Goal: Task Accomplishment & Management: Manage account settings

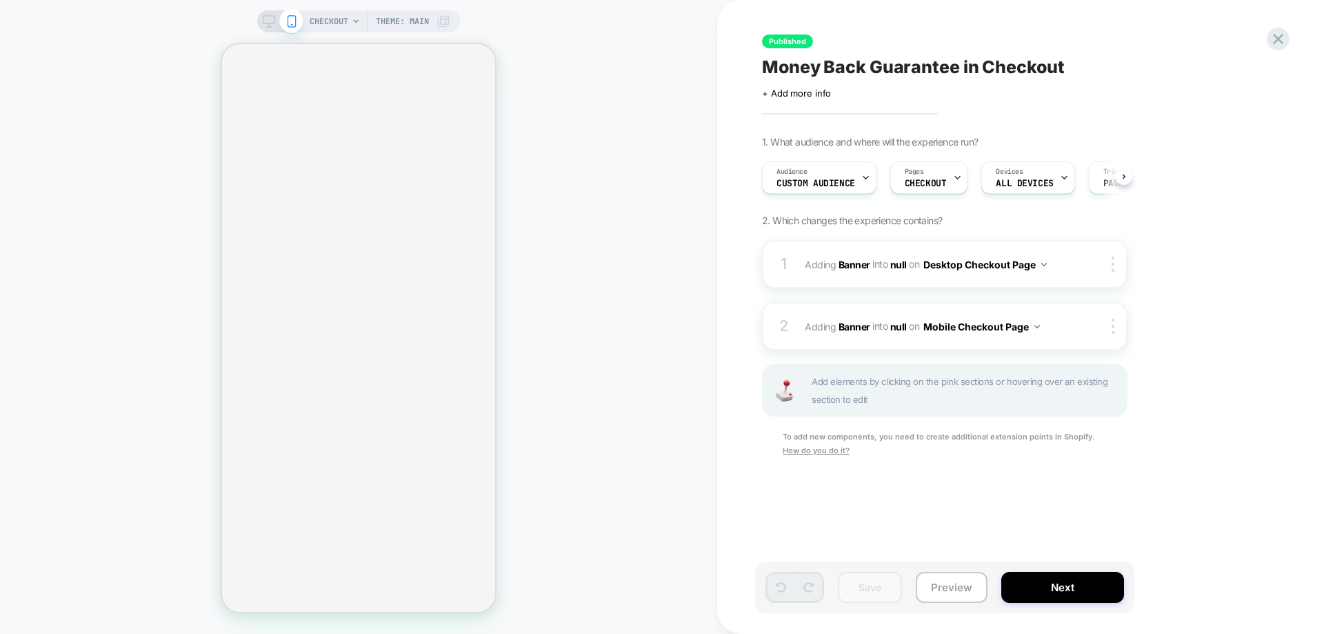
scroll to position [0, 1]
click at [611, 463] on div "CHECKOUT Theme: MAIN" at bounding box center [358, 317] width 717 height 606
click at [1278, 38] on icon at bounding box center [1278, 39] width 10 height 10
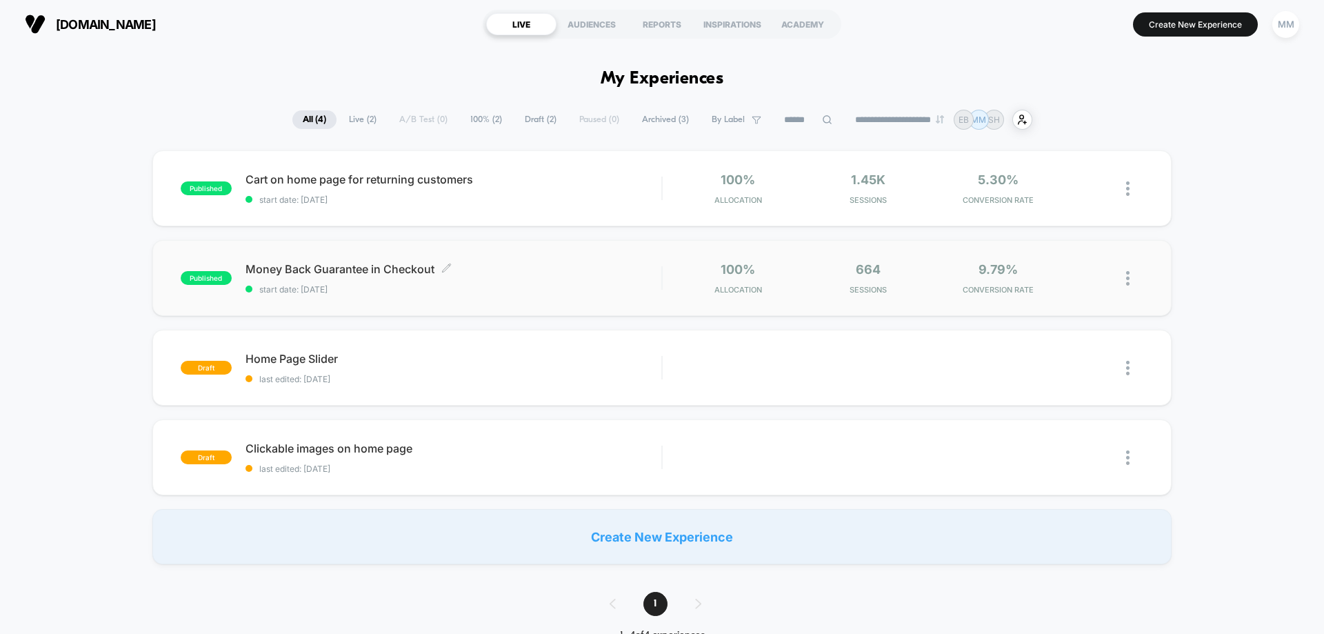
click at [228, 284] on div "published Money Back Guarantee in Checkout Click to edit experience details Cli…" at bounding box center [421, 278] width 481 height 32
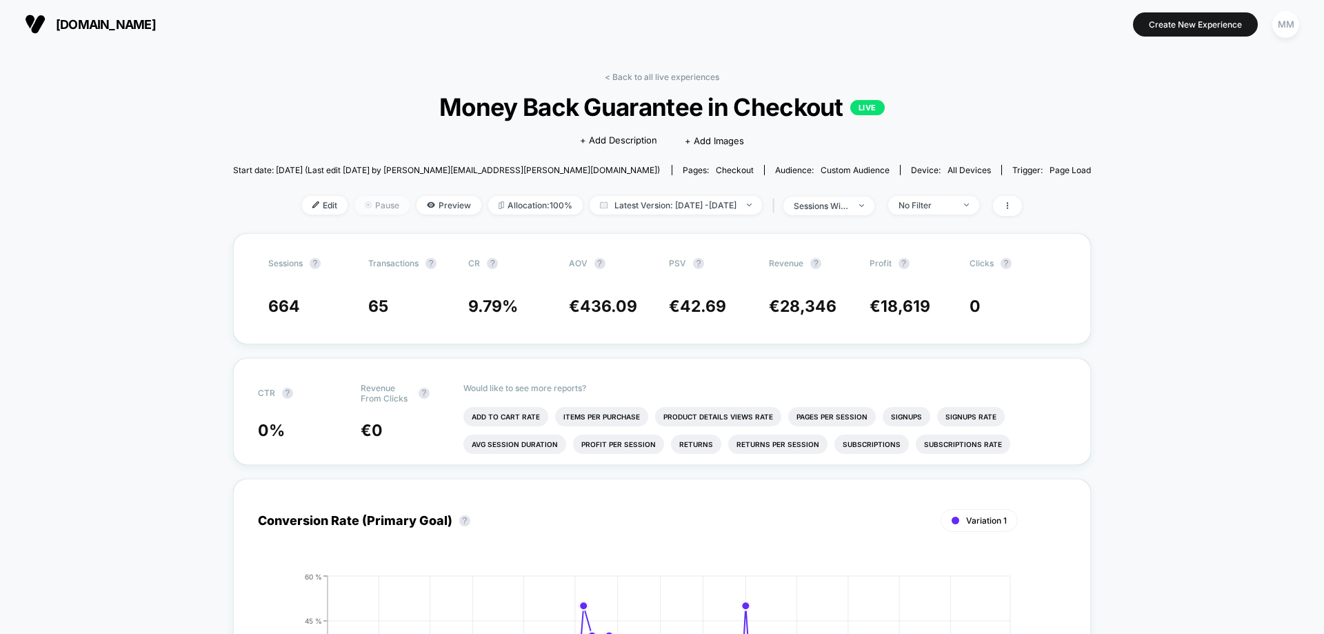
click at [372, 211] on span "Pause" at bounding box center [381, 205] width 55 height 19
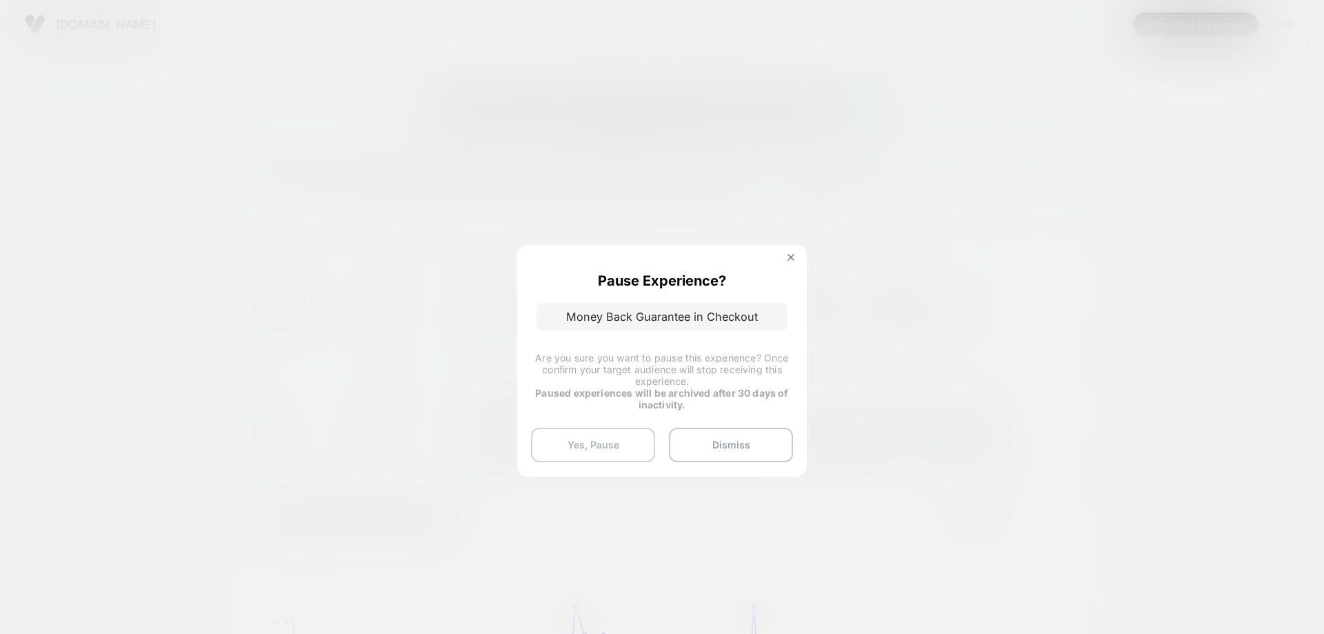
click at [611, 446] on button "Yes, Pause" at bounding box center [593, 444] width 124 height 34
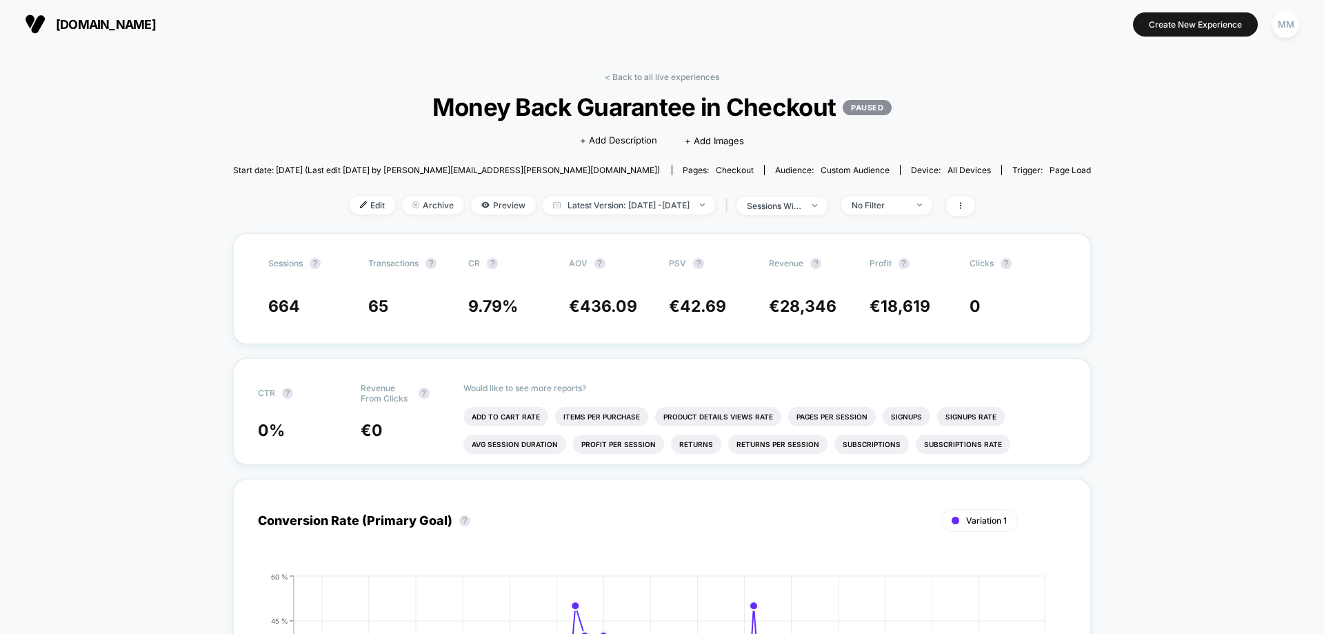
click at [117, 20] on span "[DOMAIN_NAME]" at bounding box center [106, 24] width 100 height 14
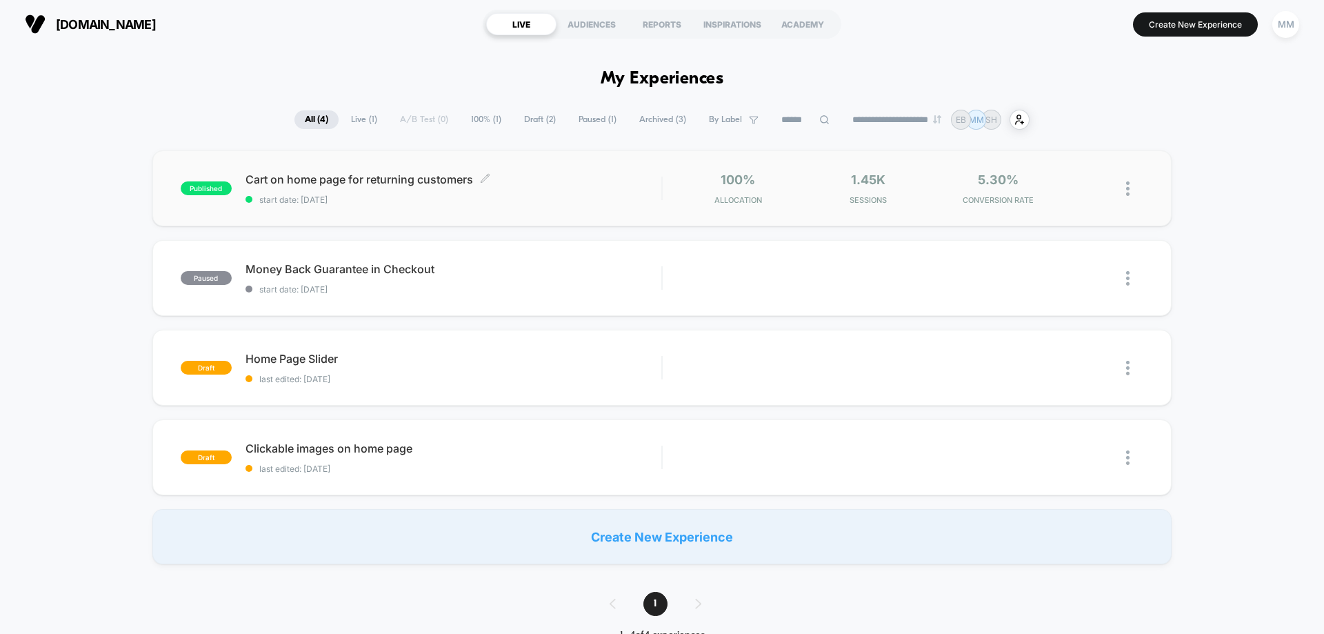
click at [220, 185] on span "published" at bounding box center [206, 188] width 51 height 14
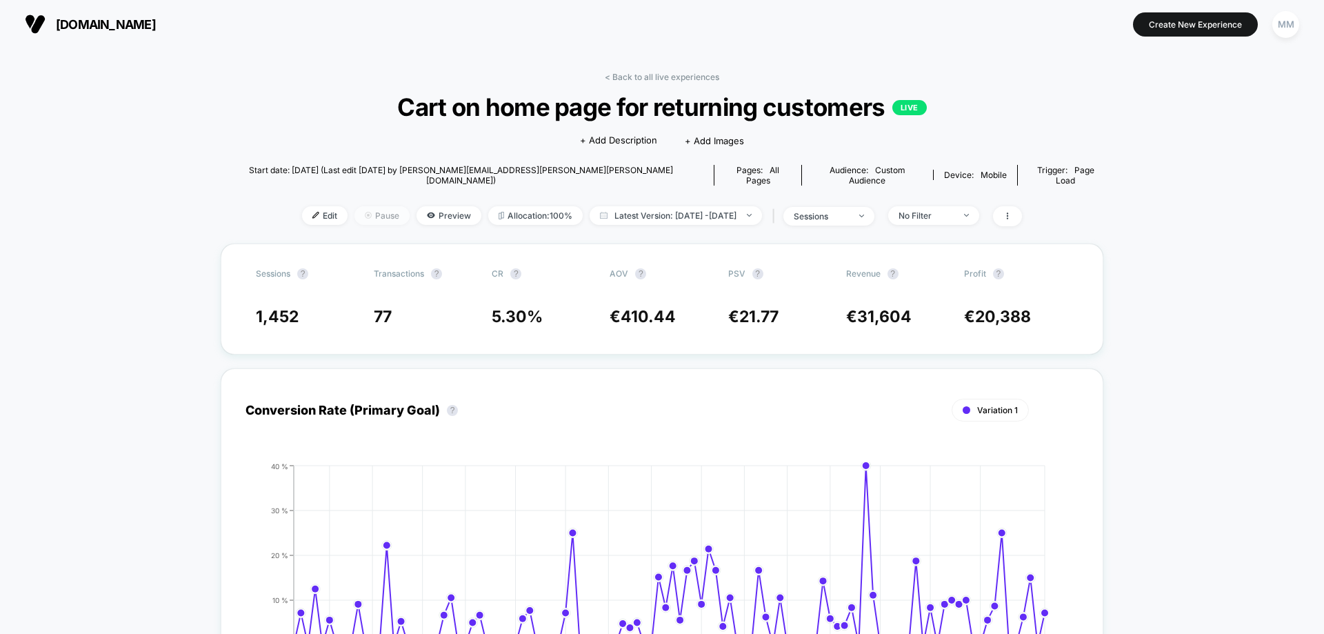
click at [367, 207] on span "Pause" at bounding box center [381, 215] width 55 height 19
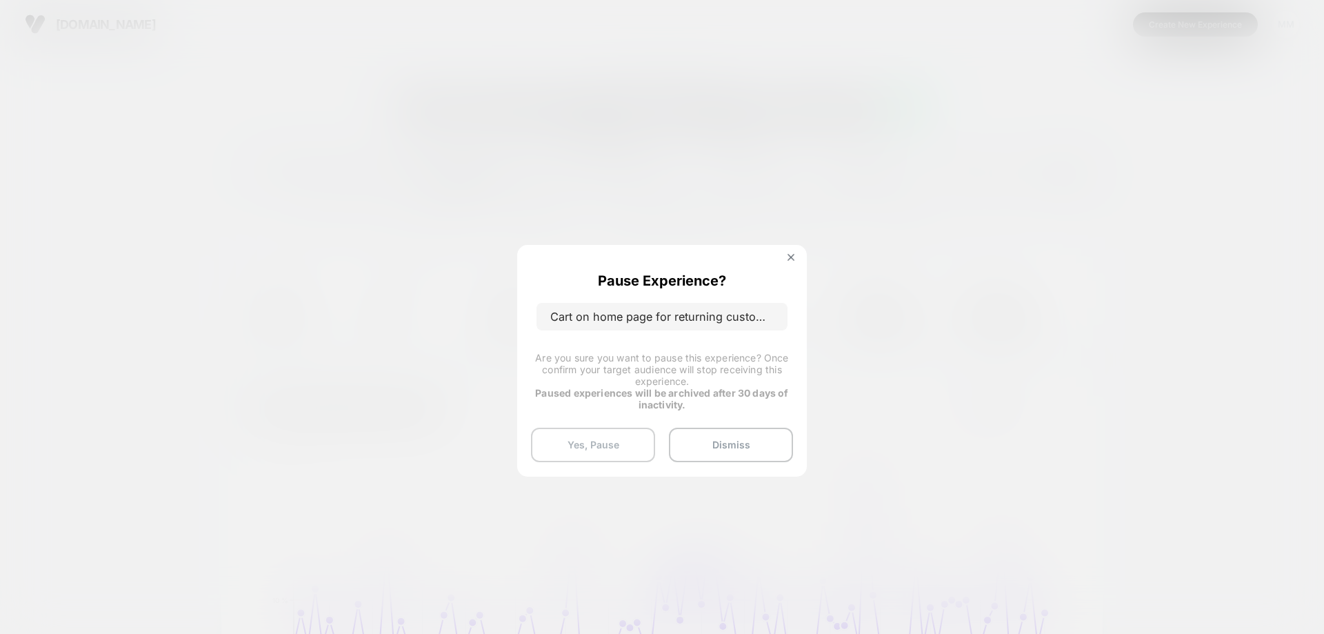
click at [599, 443] on button "Yes, Pause" at bounding box center [593, 444] width 124 height 34
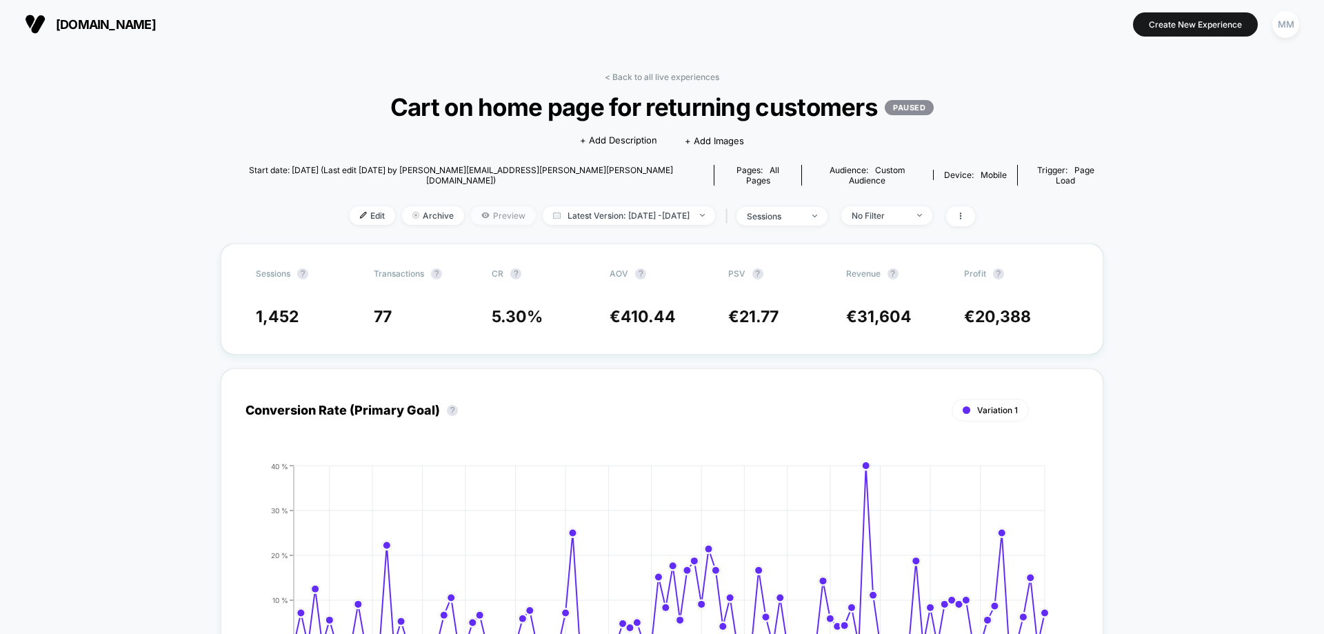
click at [475, 206] on span "Preview" at bounding box center [503, 215] width 65 height 19
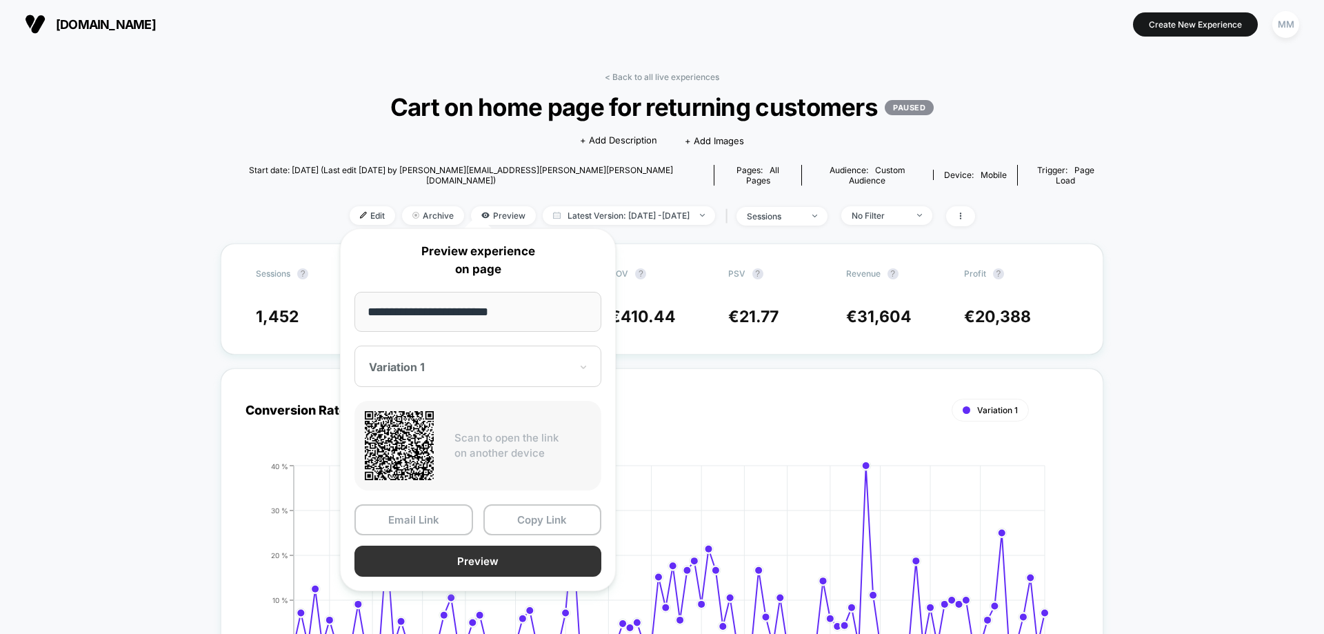
click at [481, 559] on button "Preview" at bounding box center [477, 560] width 247 height 31
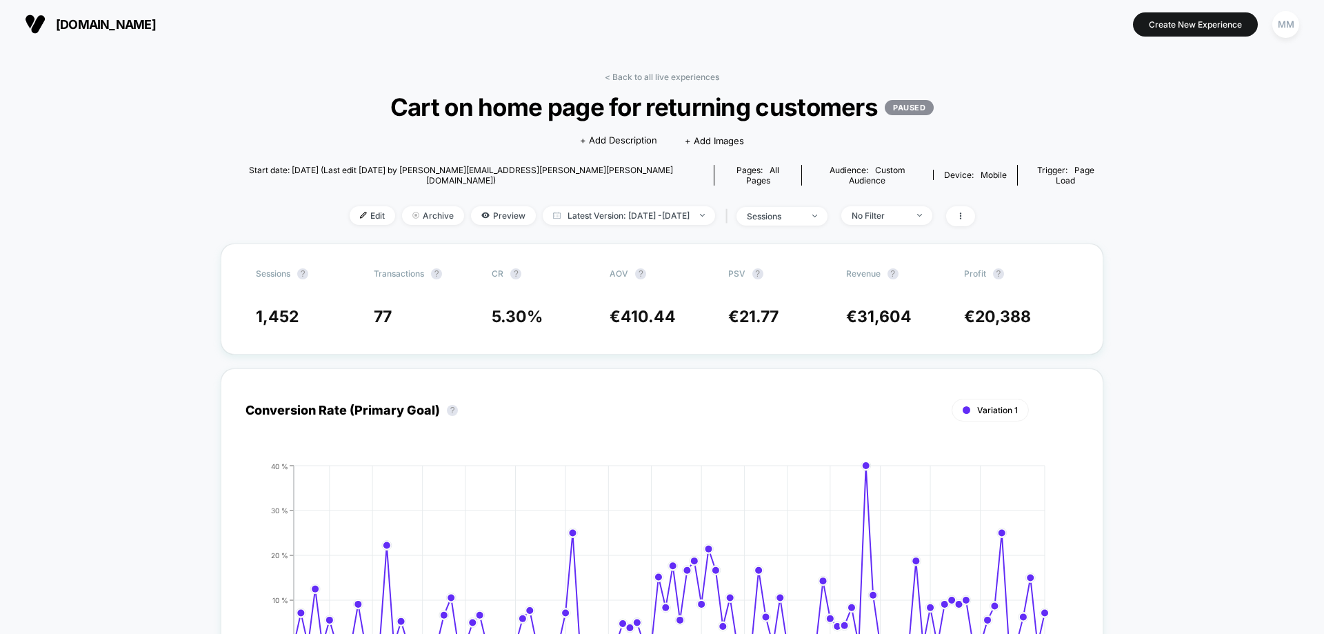
click at [78, 15] on button "[DOMAIN_NAME]" at bounding box center [90, 24] width 139 height 22
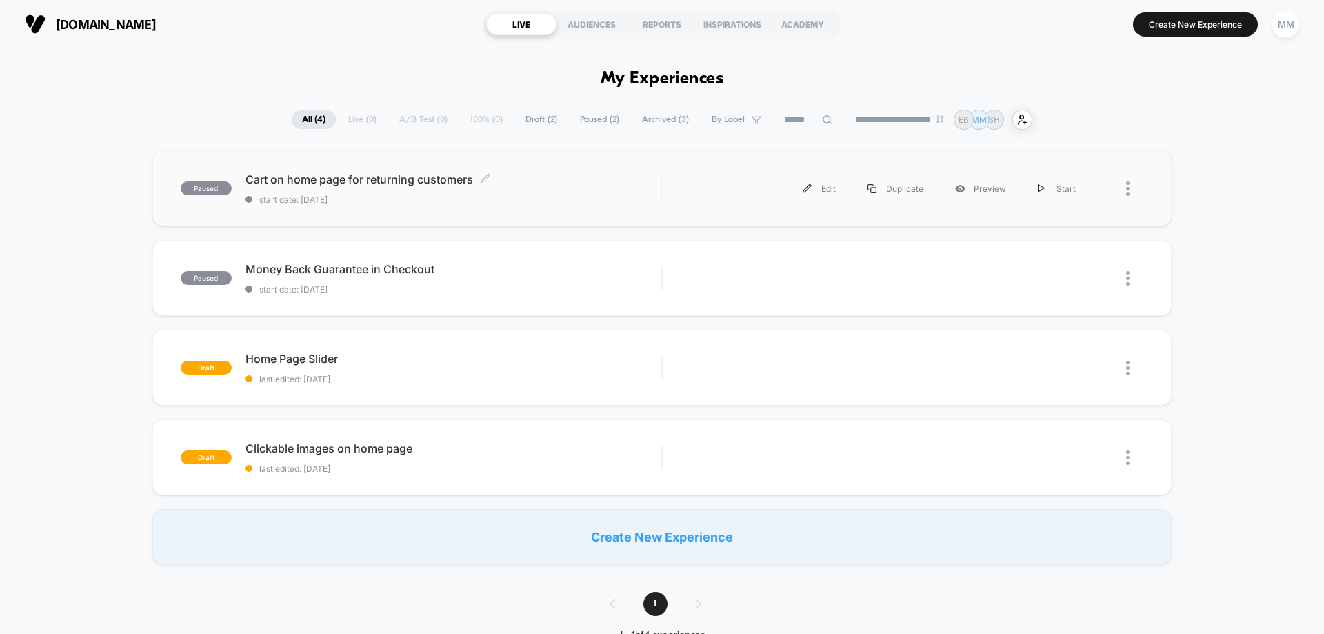
click at [381, 178] on span "Cart on home page for returning customers Click to edit experience details" at bounding box center [453, 179] width 416 height 14
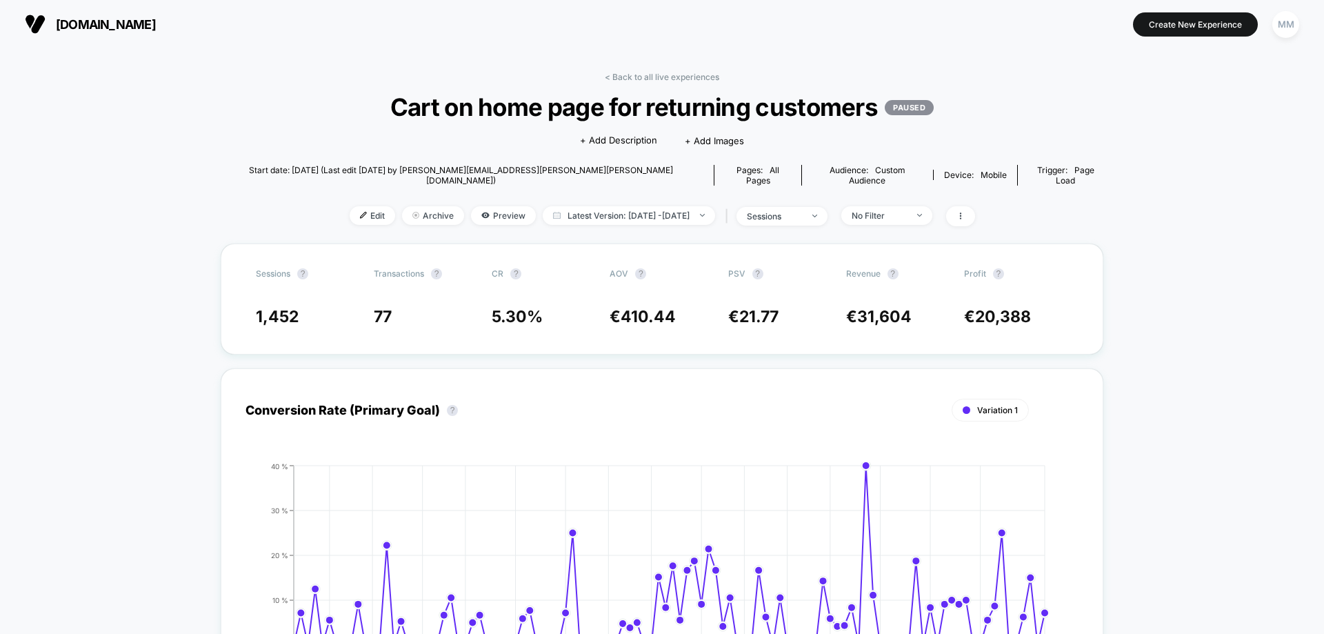
click at [896, 101] on p "PAUSED" at bounding box center [909, 107] width 49 height 15
click at [476, 209] on span "Preview" at bounding box center [503, 215] width 65 height 19
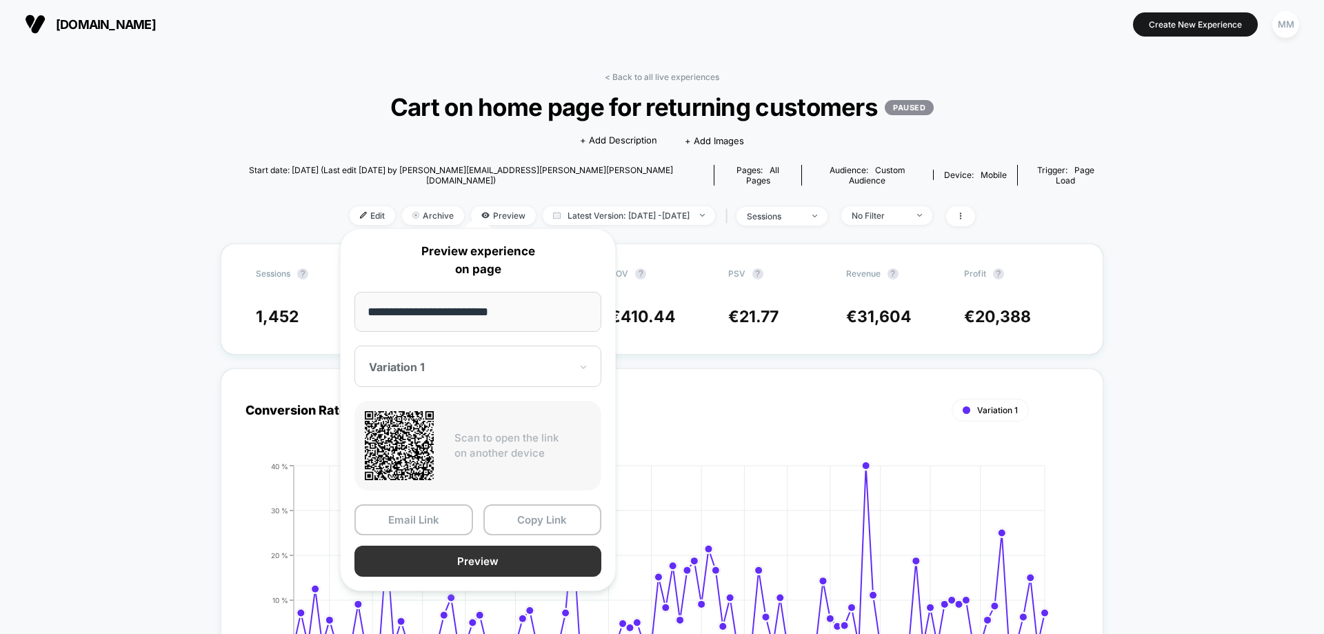
click at [461, 551] on button "Preview" at bounding box center [477, 560] width 247 height 31
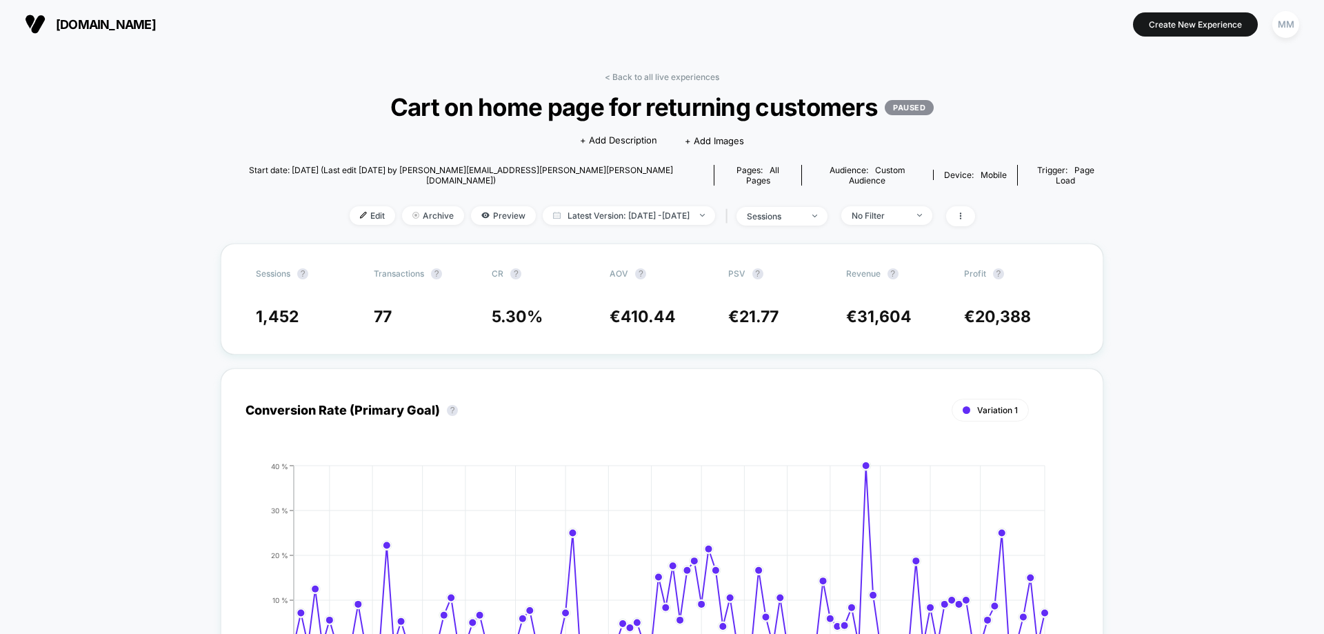
click at [132, 11] on section "[DOMAIN_NAME]" at bounding box center [231, 24] width 421 height 34
click at [140, 24] on span "[DOMAIN_NAME]" at bounding box center [106, 24] width 100 height 14
